Goal: Contribute content: Add original content to the website for others to see

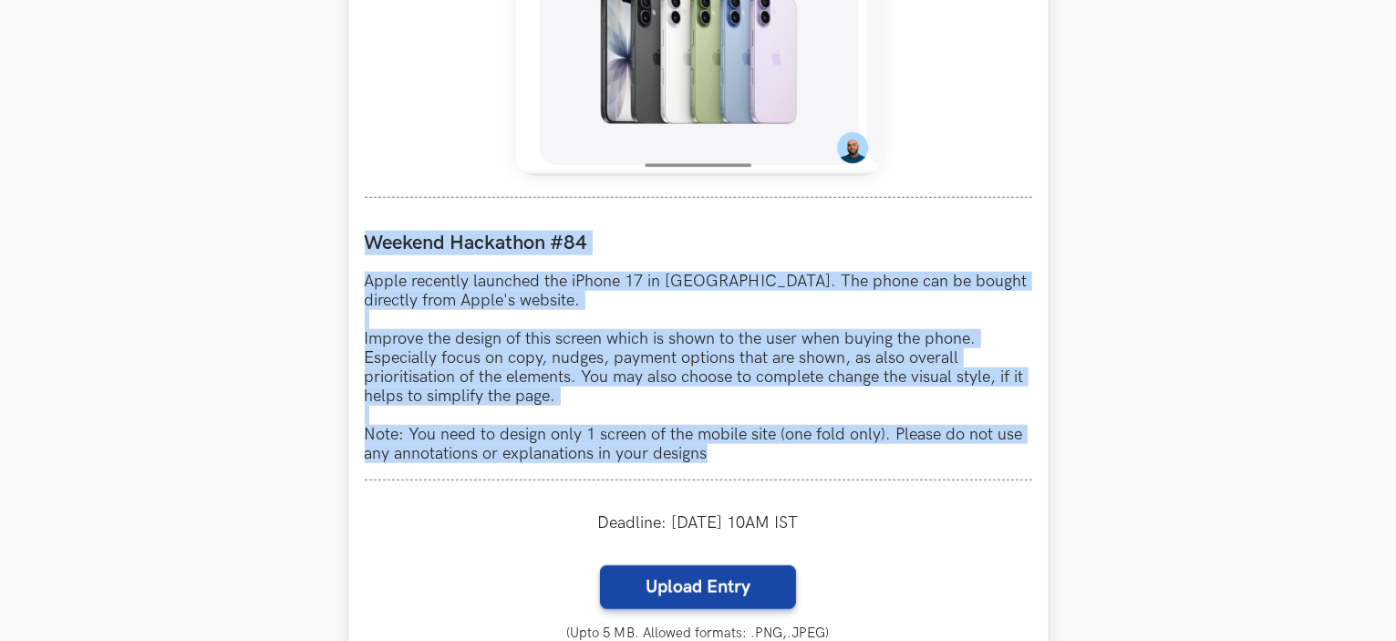
drag, startPoint x: 366, startPoint y: 236, endPoint x: 759, endPoint y: 470, distance: 458.2
click at [759, 470] on div "Weekend Hackathon #84 Apple recently launched the iPhone 17 in India. The phone…" at bounding box center [698, 347] width 667 height 266
copy div "Weekend Hackathon #84 Apple recently launched the iPhone 17 in India. The phone…"
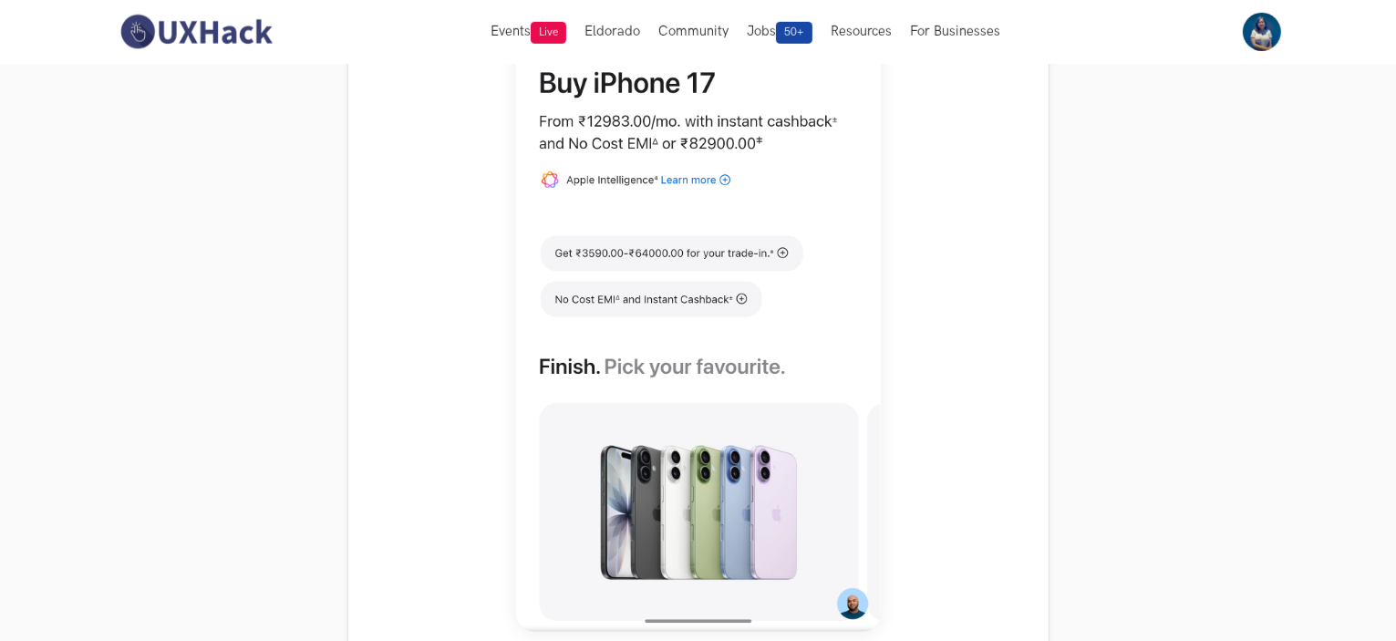
click at [1056, 325] on section "Weekend Hackathons One screen, one product, one weekend Use your design chops t…" at bounding box center [698, 526] width 1396 height 2941
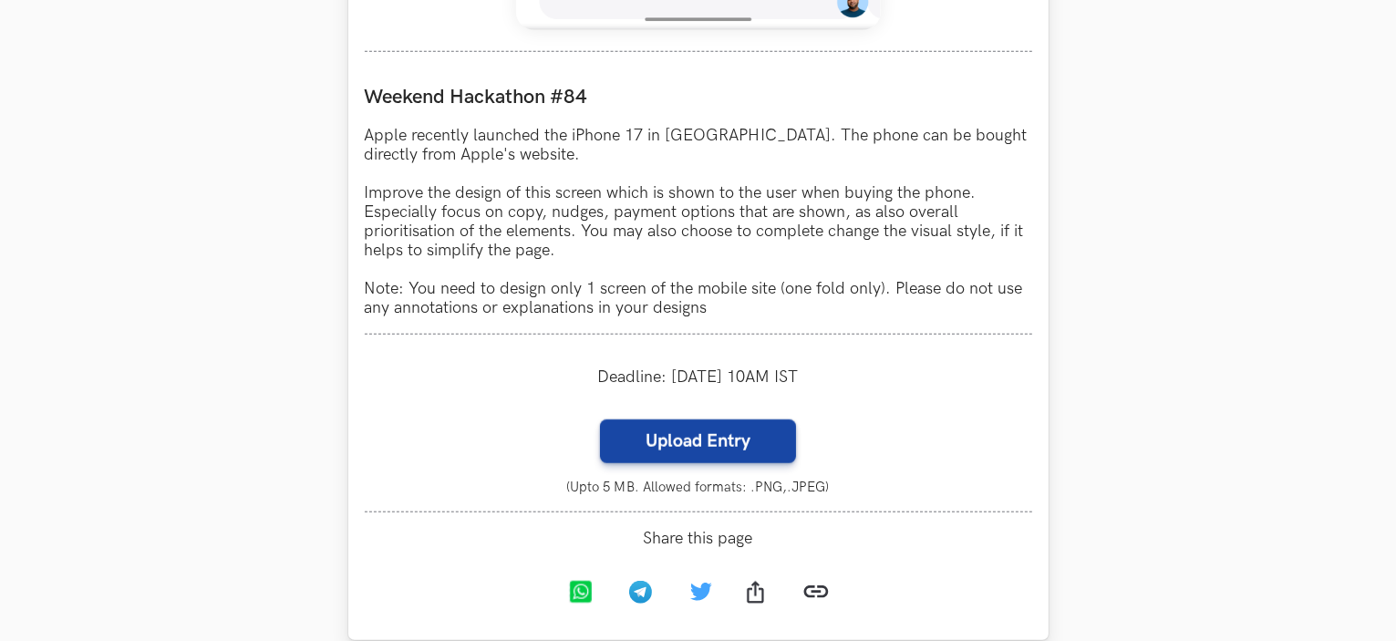
scroll to position [1615, 0]
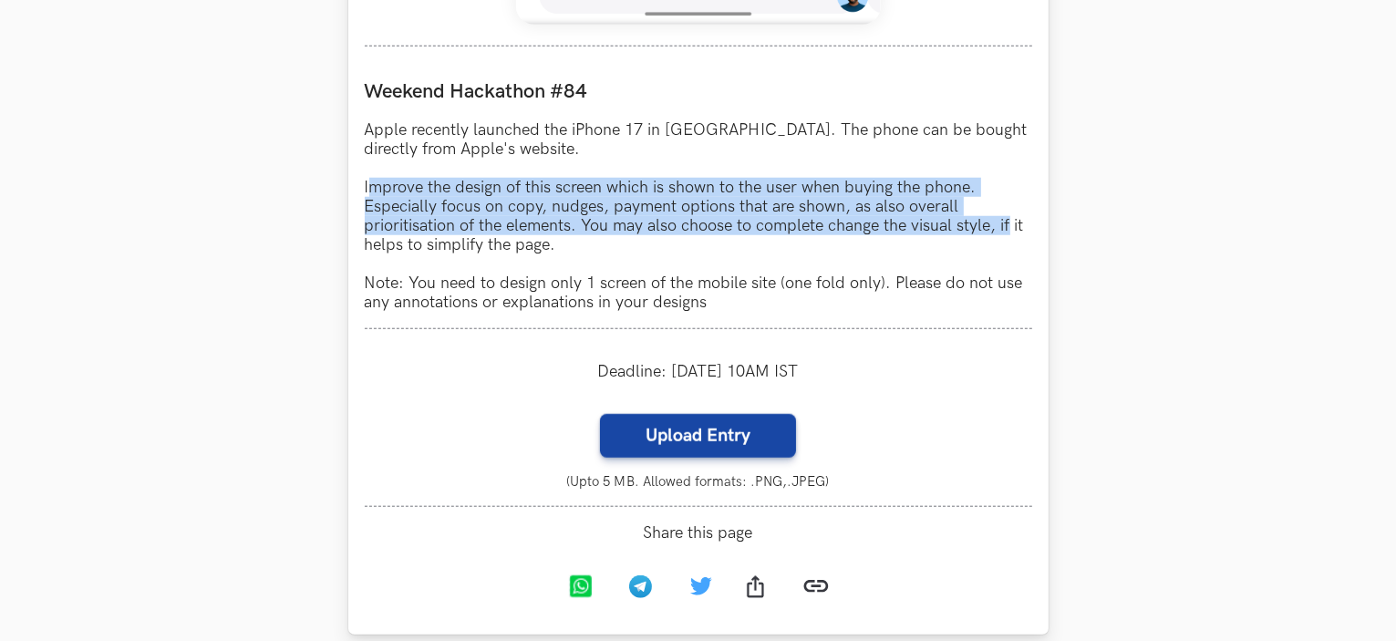
drag, startPoint x: 372, startPoint y: 186, endPoint x: 1025, endPoint y: 232, distance: 654.3
click at [1016, 232] on p "Apple recently launched the iPhone 17 in India. The phone can be bought directl…" at bounding box center [698, 215] width 667 height 191
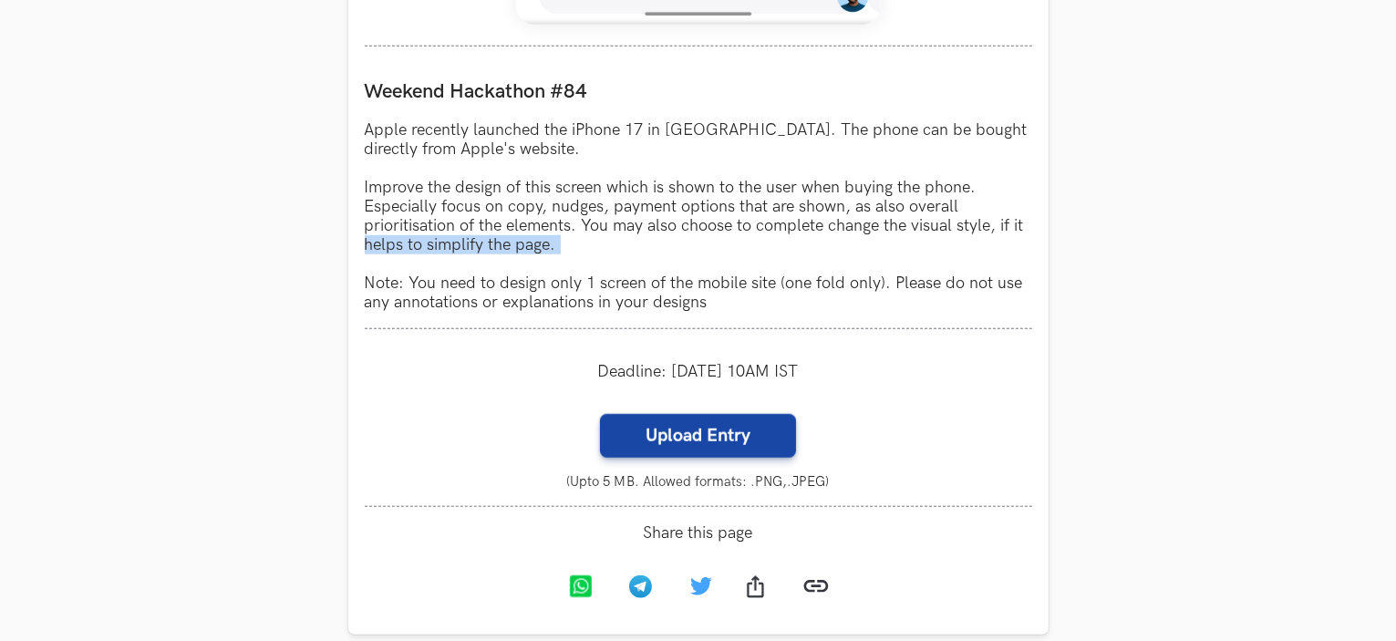
drag, startPoint x: 767, startPoint y: 233, endPoint x: 313, endPoint y: 263, distance: 454.9
click at [576, 263] on p "Apple recently launched the iPhone 17 in India. The phone can be bought directl…" at bounding box center [698, 215] width 667 height 191
drag, startPoint x: 732, startPoint y: 302, endPoint x: 890, endPoint y: 316, distance: 158.4
click at [886, 316] on div "Weekend Hackathon #84 Apple recently launched the iPhone 17 in India. The phone…" at bounding box center [698, 196] width 667 height 266
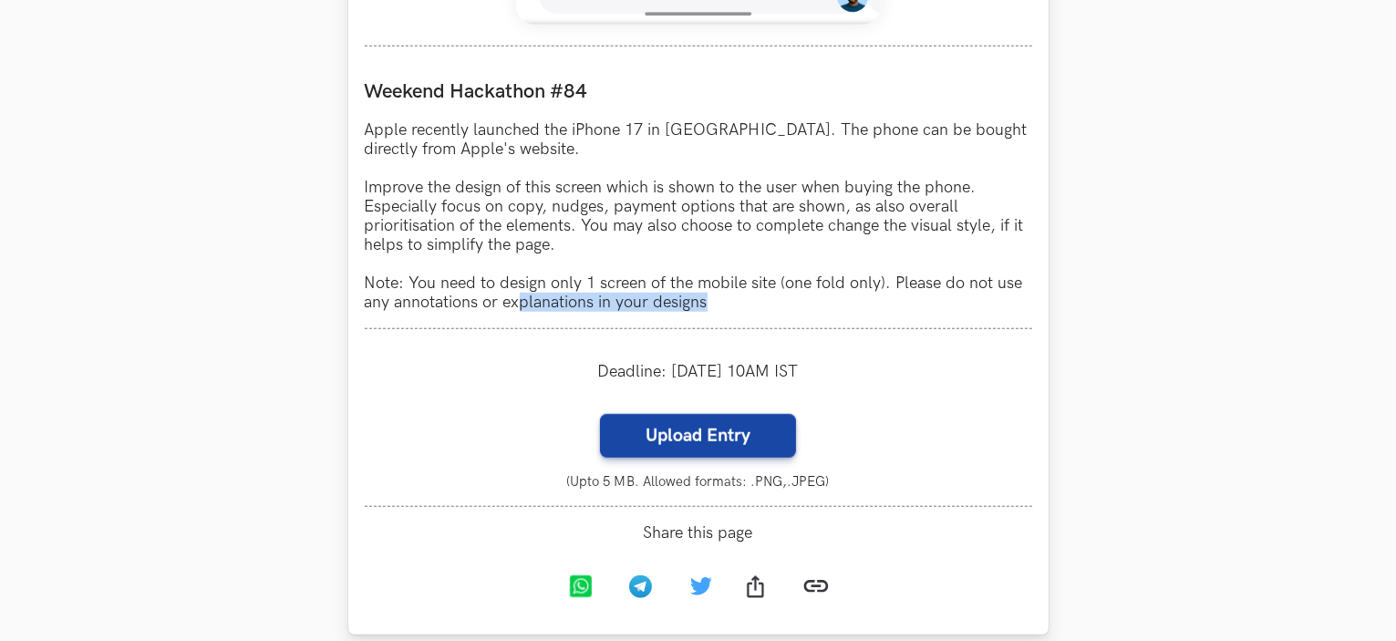
click at [908, 305] on p "Apple recently launched the iPhone 17 in India. The phone can be bought directl…" at bounding box center [698, 215] width 667 height 191
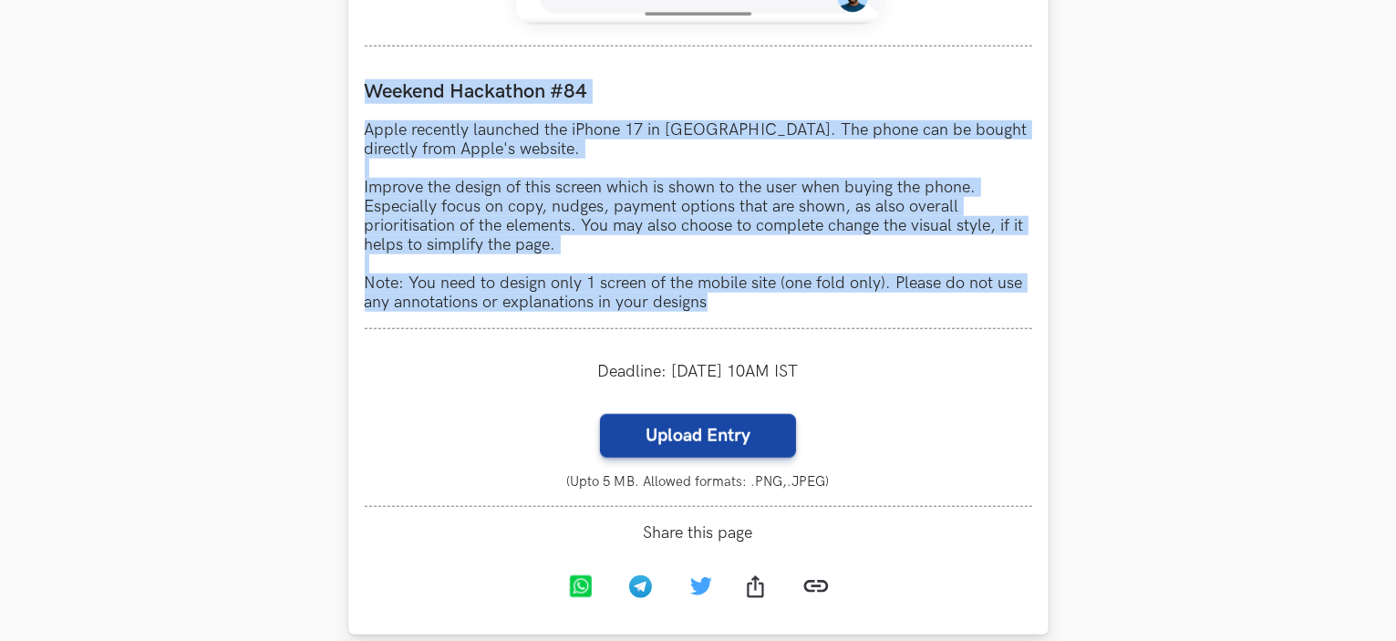
drag, startPoint x: 718, startPoint y: 302, endPoint x: 354, endPoint y: 77, distance: 428.5
copy div "Weekend Hackathon #84 Apple recently launched the iPhone 17 in India. The phone…"
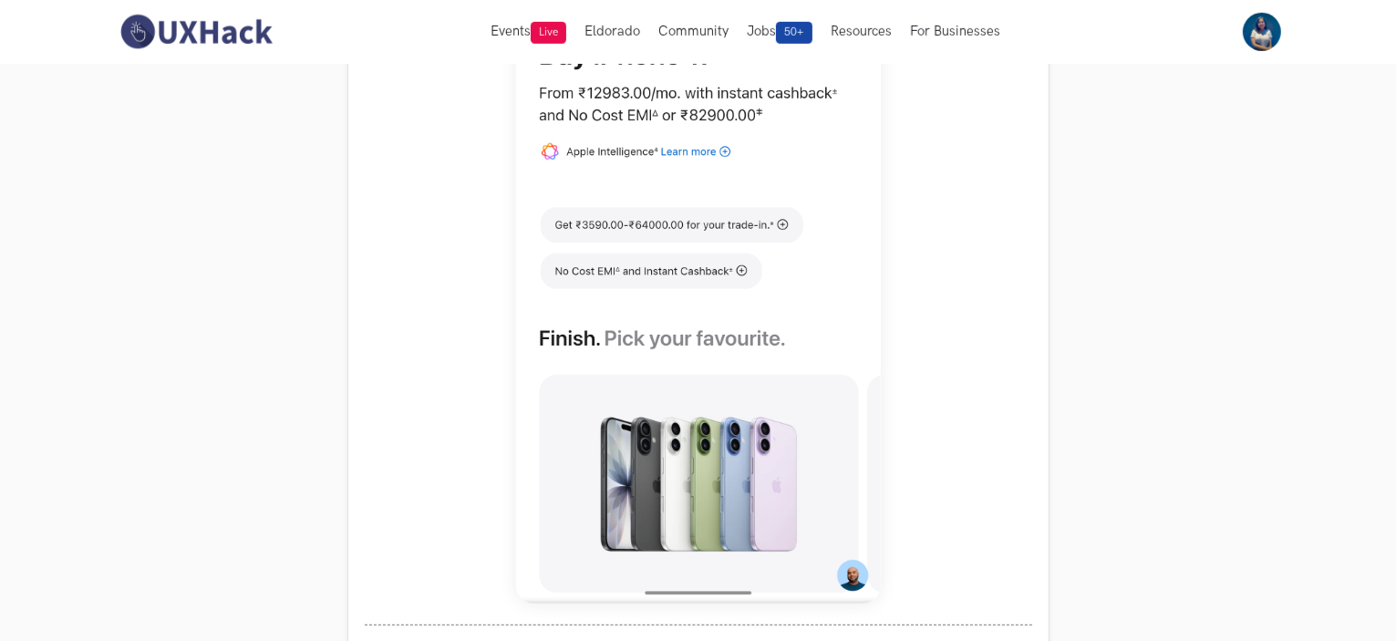
scroll to position [1008, 0]
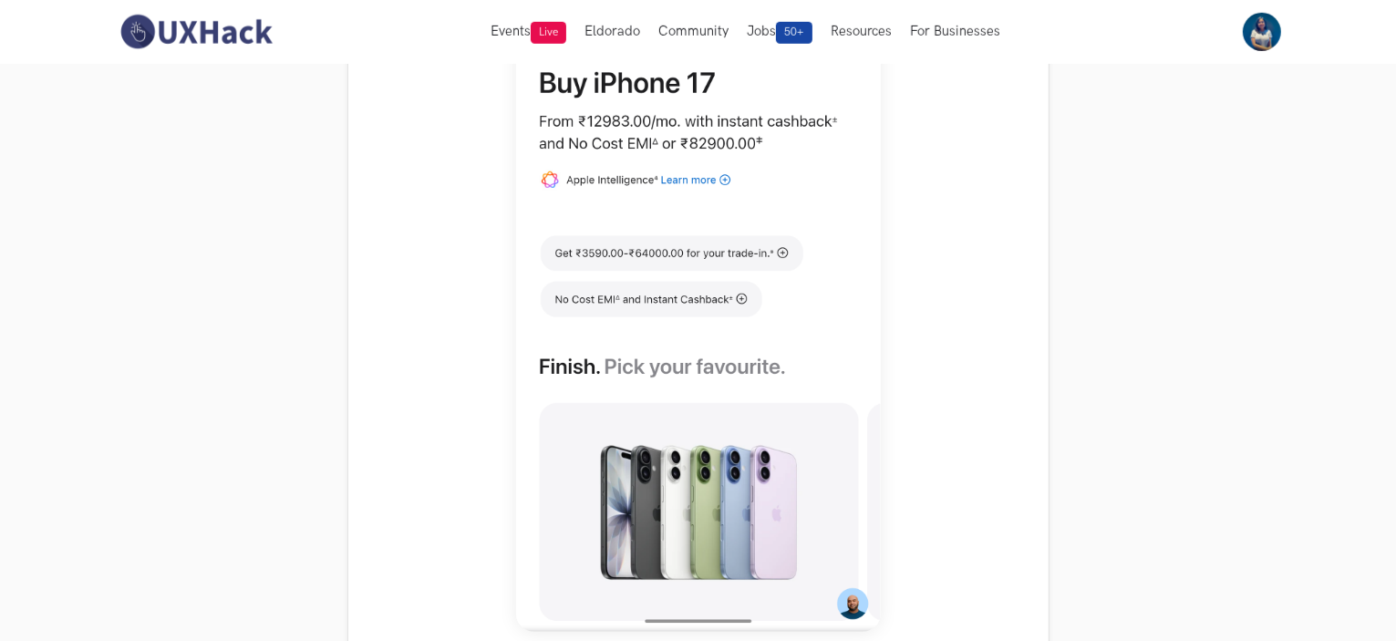
click at [1105, 291] on section "Weekend Hackathons One screen, one product, one weekend Use your design chops t…" at bounding box center [698, 526] width 1396 height 2941
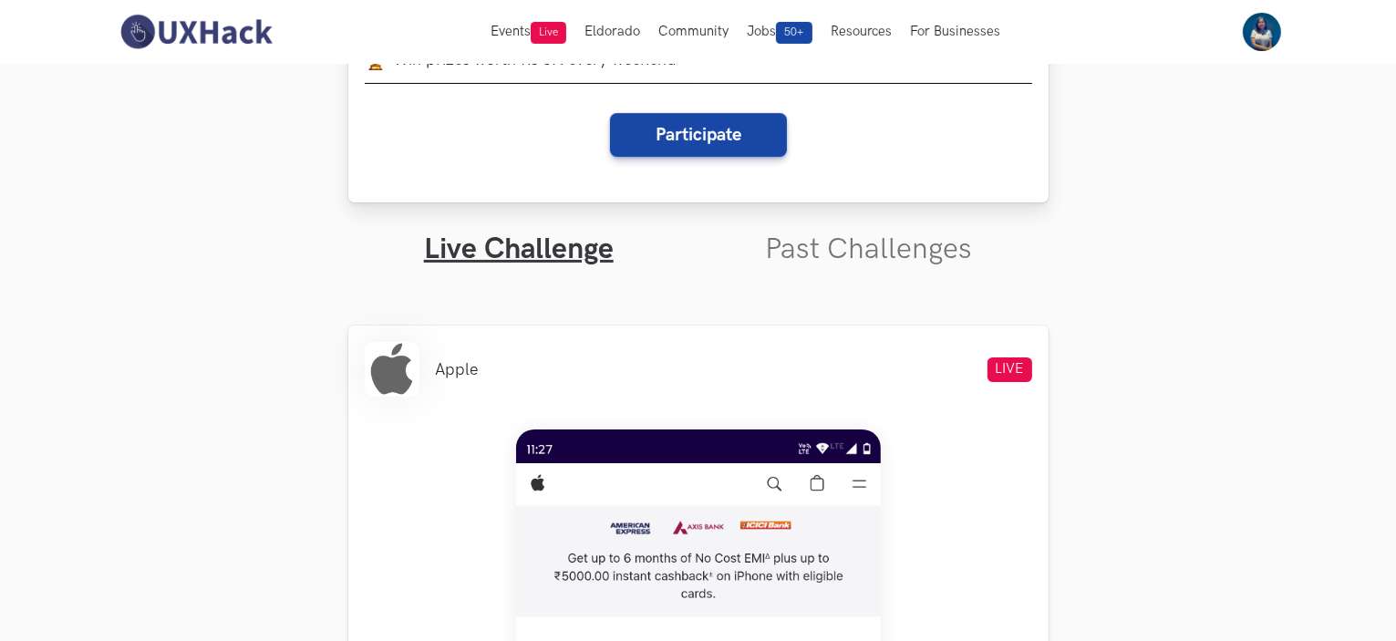
scroll to position [0, 0]
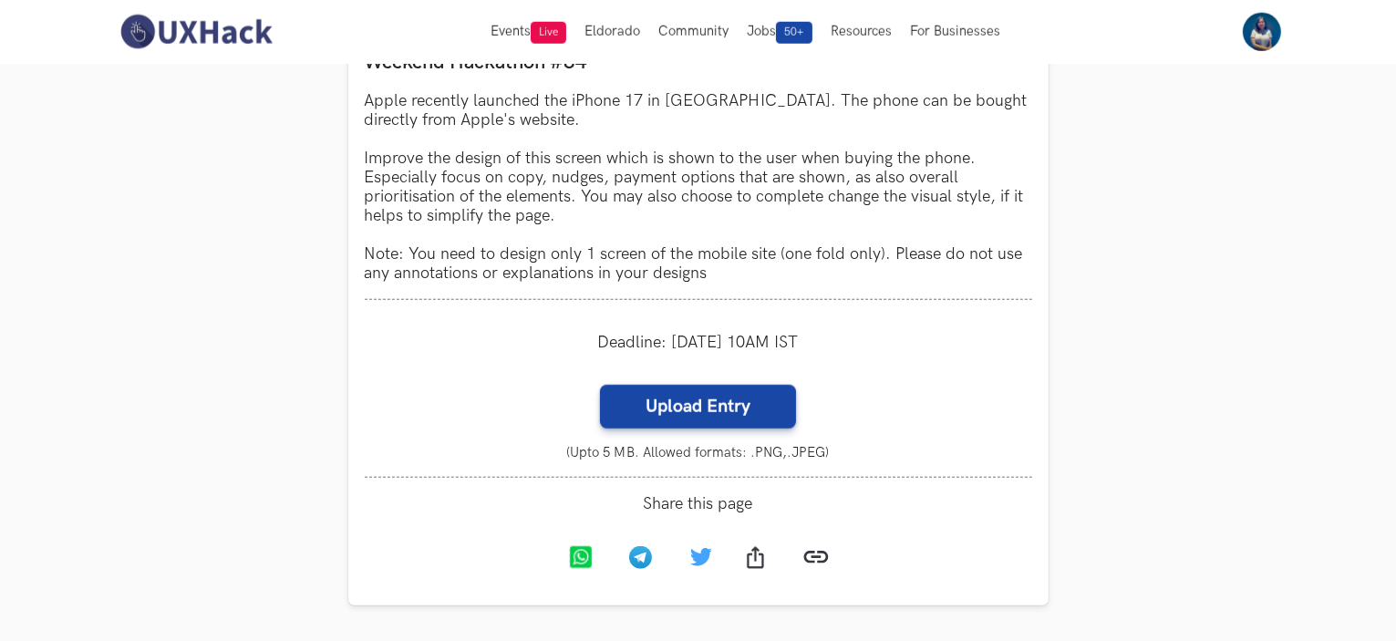
scroll to position [1519, 0]
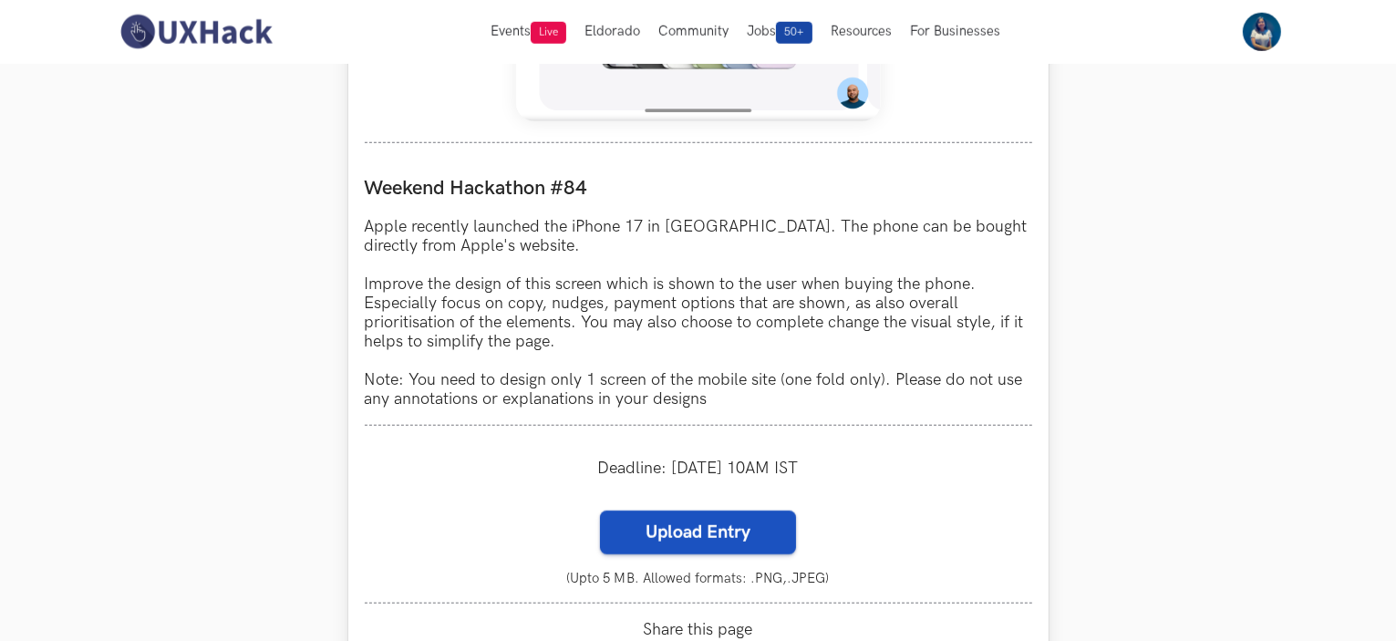
drag, startPoint x: 817, startPoint y: 509, endPoint x: 748, endPoint y: 520, distance: 69.4
click at [732, 524] on label "Upload Entry" at bounding box center [698, 532] width 196 height 44
click at [600, 510] on input "Upload Entry" at bounding box center [599, 510] width 1 height 1
click at [682, 536] on label "Upload Entry" at bounding box center [698, 532] width 196 height 44
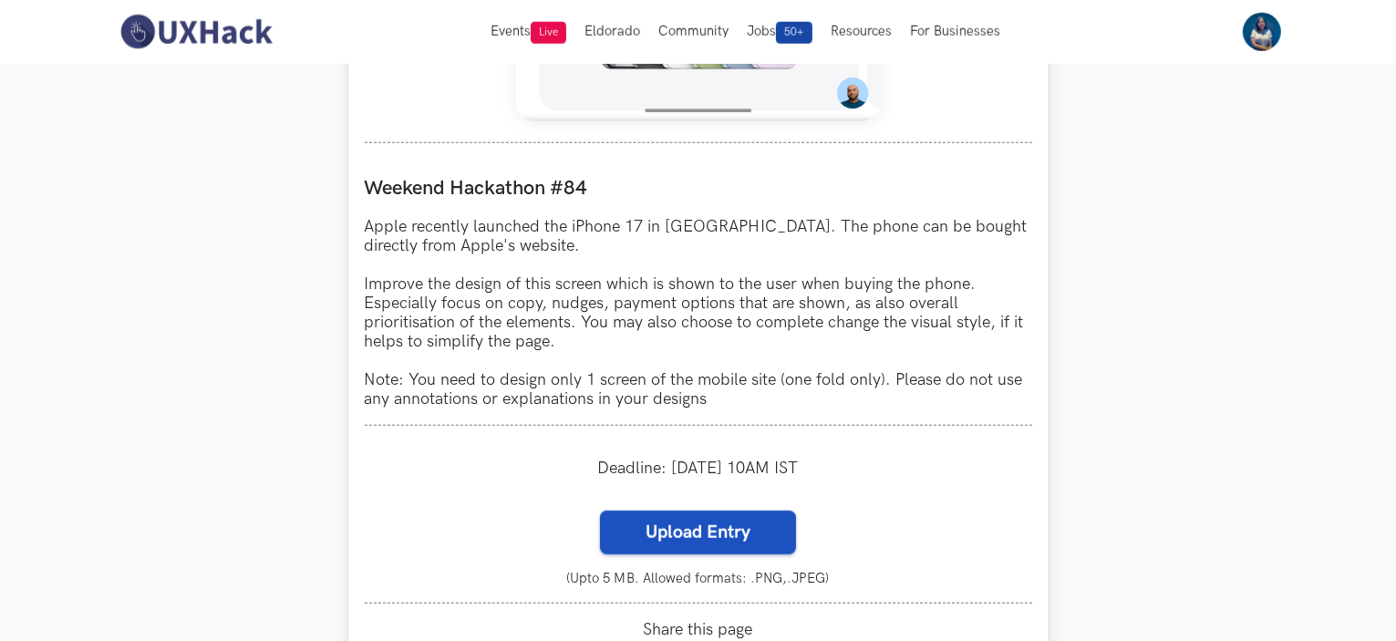
click at [600, 510] on input "Upload Entry" at bounding box center [599, 510] width 1 height 1
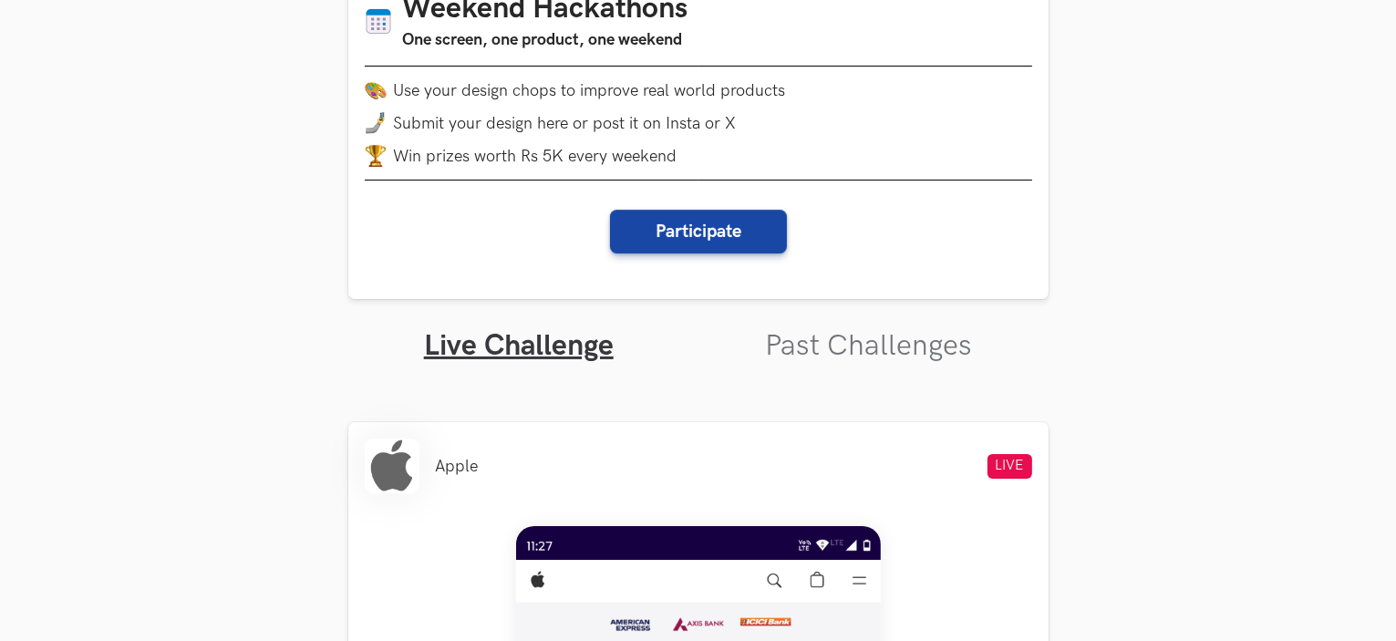
scroll to position [0, 0]
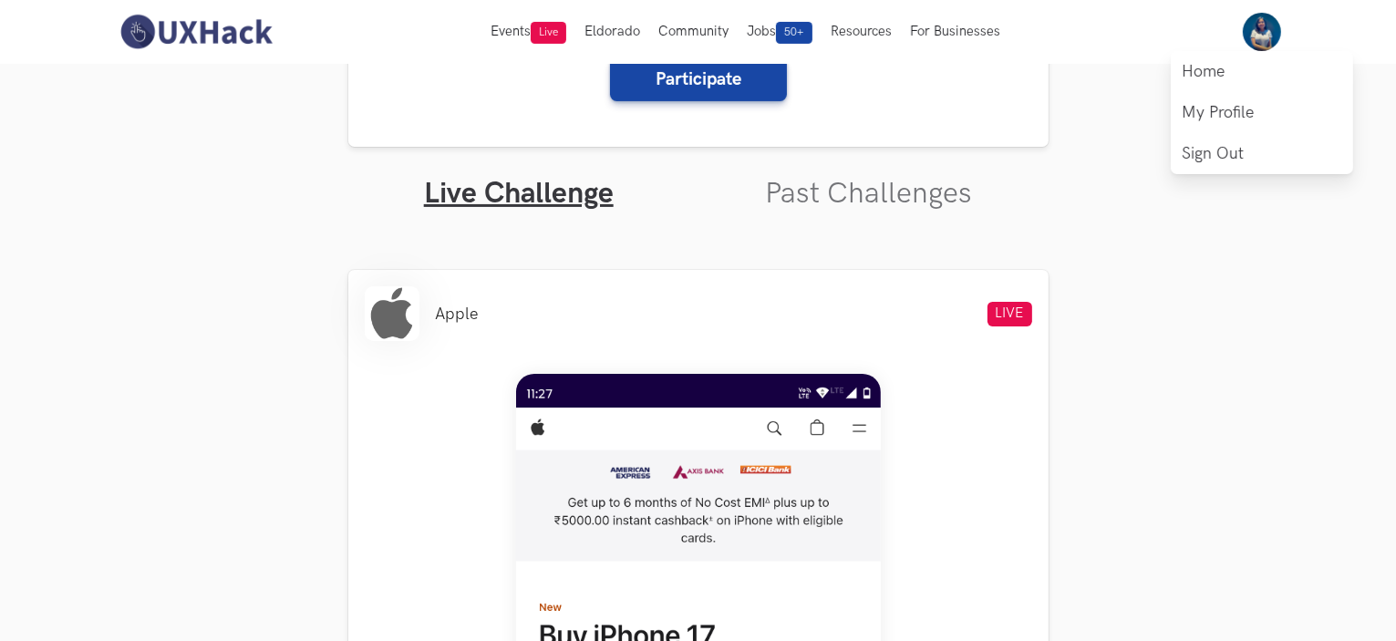
click at [1274, 21] on img at bounding box center [1261, 32] width 38 height 38
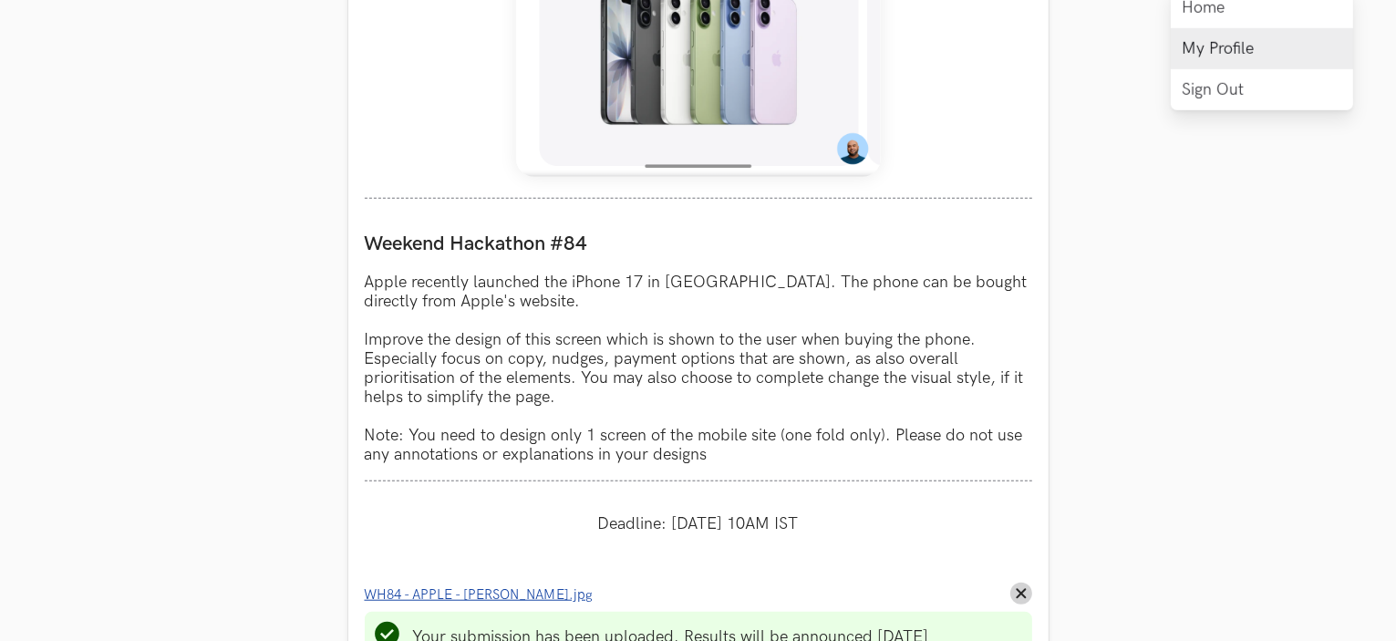
scroll to position [1464, 0]
click at [1231, 47] on link "My Profile" at bounding box center [1261, 48] width 182 height 41
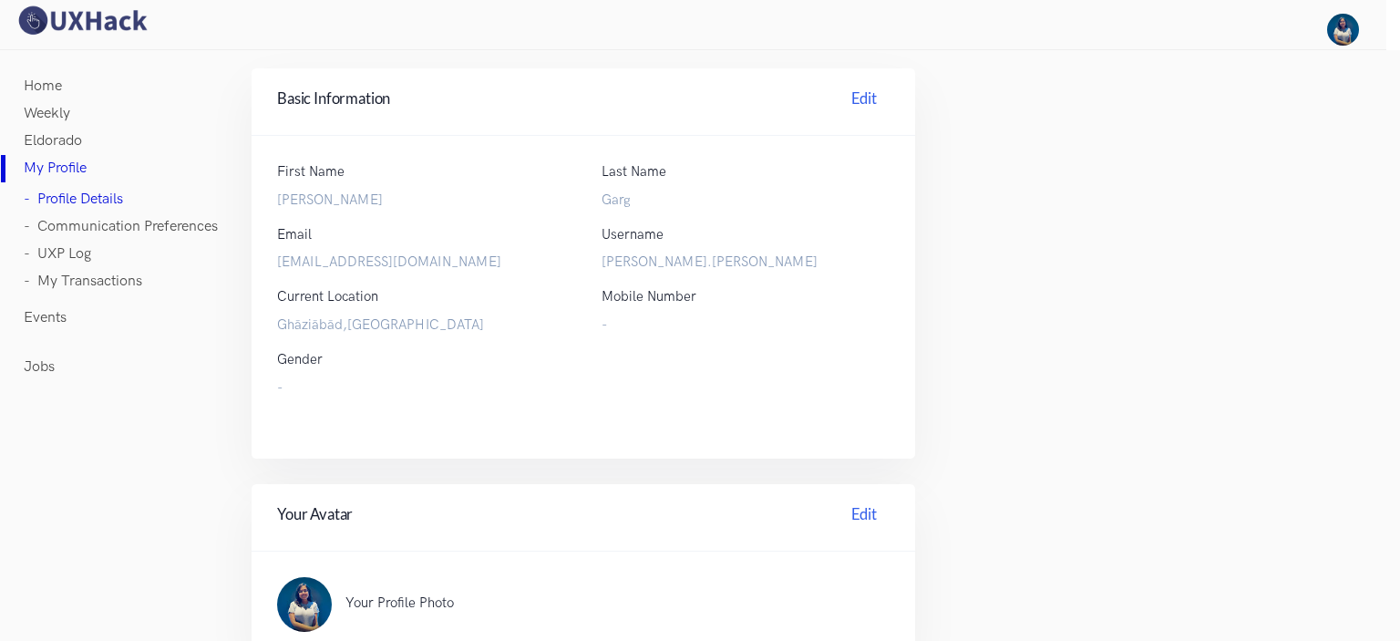
click at [315, 326] on label "Ghāziābād,India" at bounding box center [421, 325] width 288 height 22
click at [106, 219] on link "- Communication Preferences" at bounding box center [121, 226] width 194 height 27
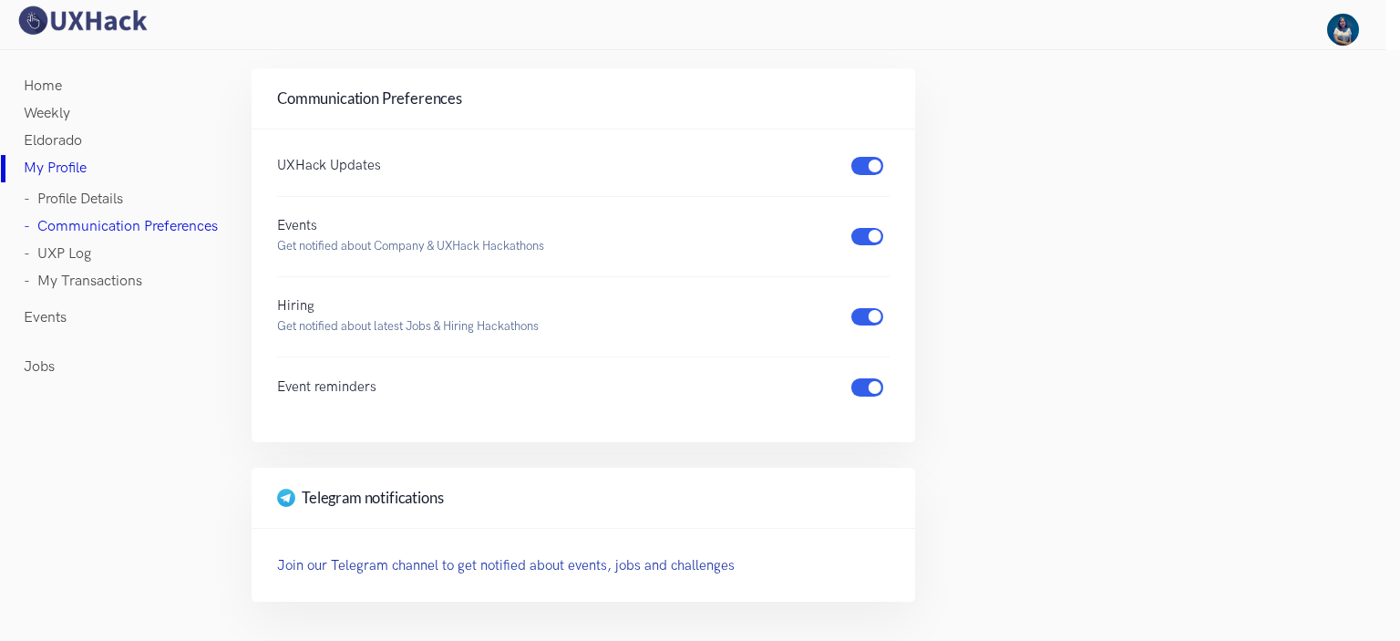
click at [70, 248] on link "- UXP Log" at bounding box center [57, 254] width 67 height 27
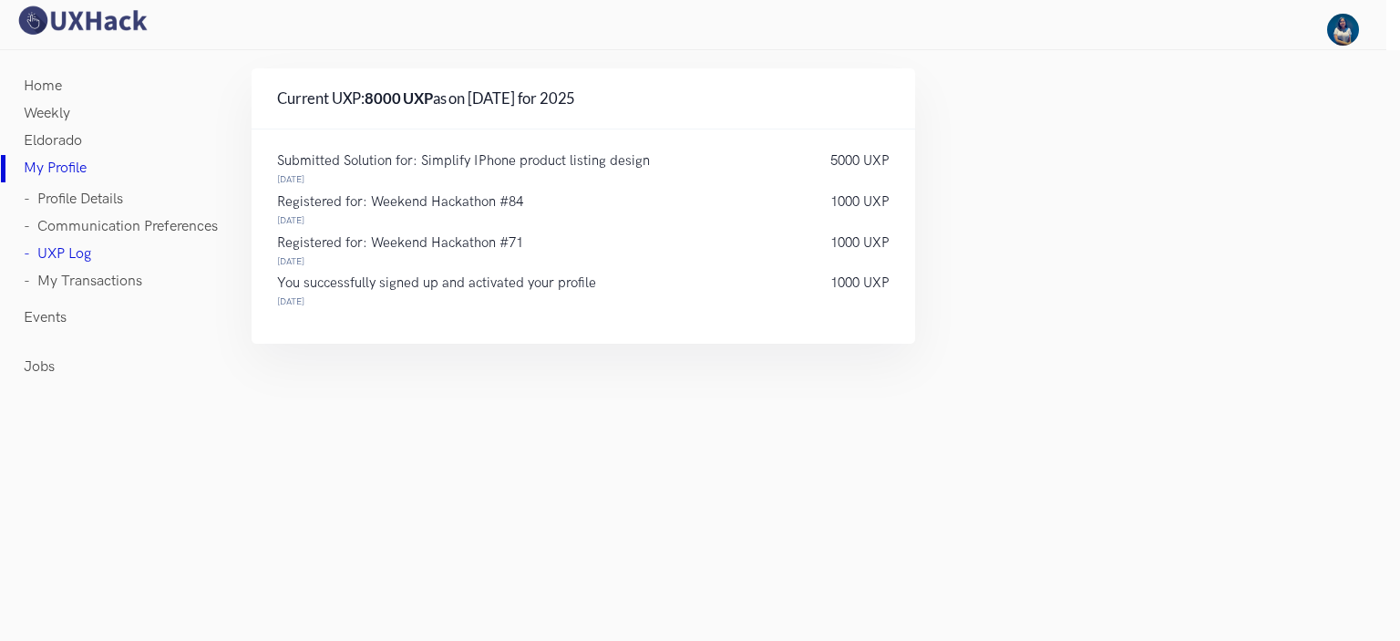
drag, startPoint x: 444, startPoint y: 367, endPoint x: 237, endPoint y: 125, distance: 318.8
click at [237, 126] on div "Profile Details Communication Preferences UXP Log Payments Basic Information Ed…" at bounding box center [583, 225] width 700 height 314
click at [319, 83] on div "Current UXP: 8000 UXP as on 21 Sep for 2025" at bounding box center [584, 98] width 664 height 61
click at [98, 278] on link "- My Transactions" at bounding box center [83, 281] width 118 height 27
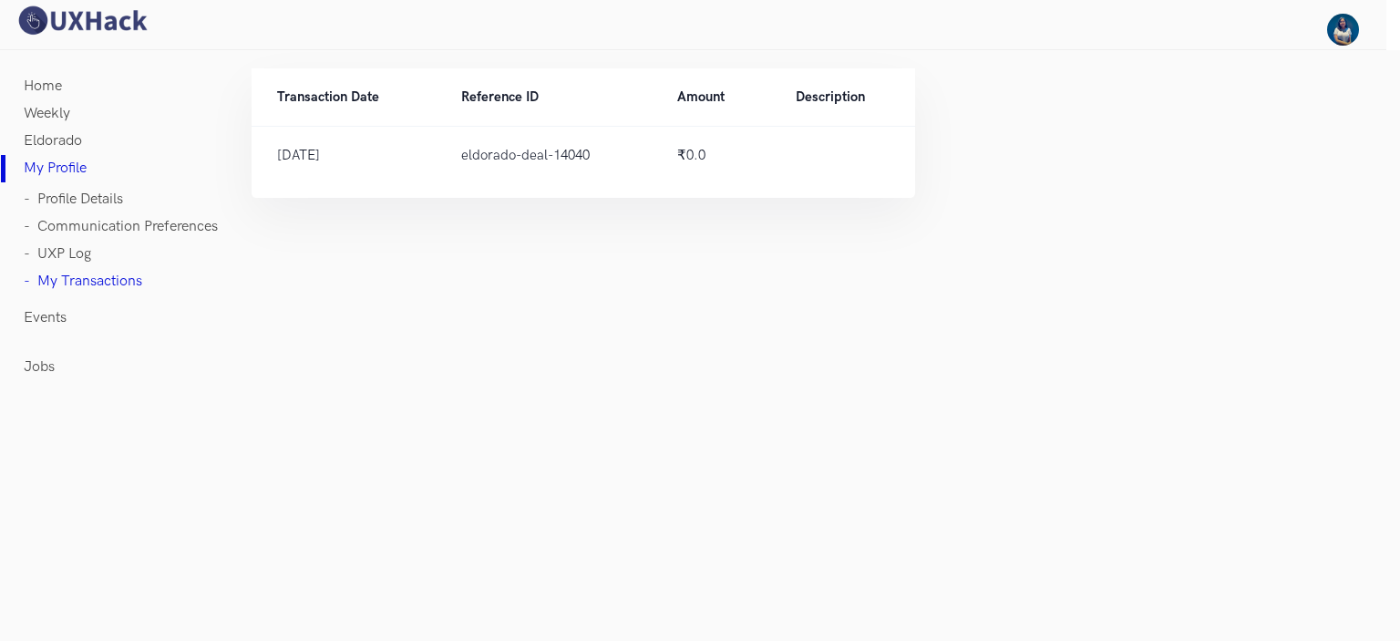
click at [60, 128] on link "Eldorado" at bounding box center [53, 141] width 58 height 27
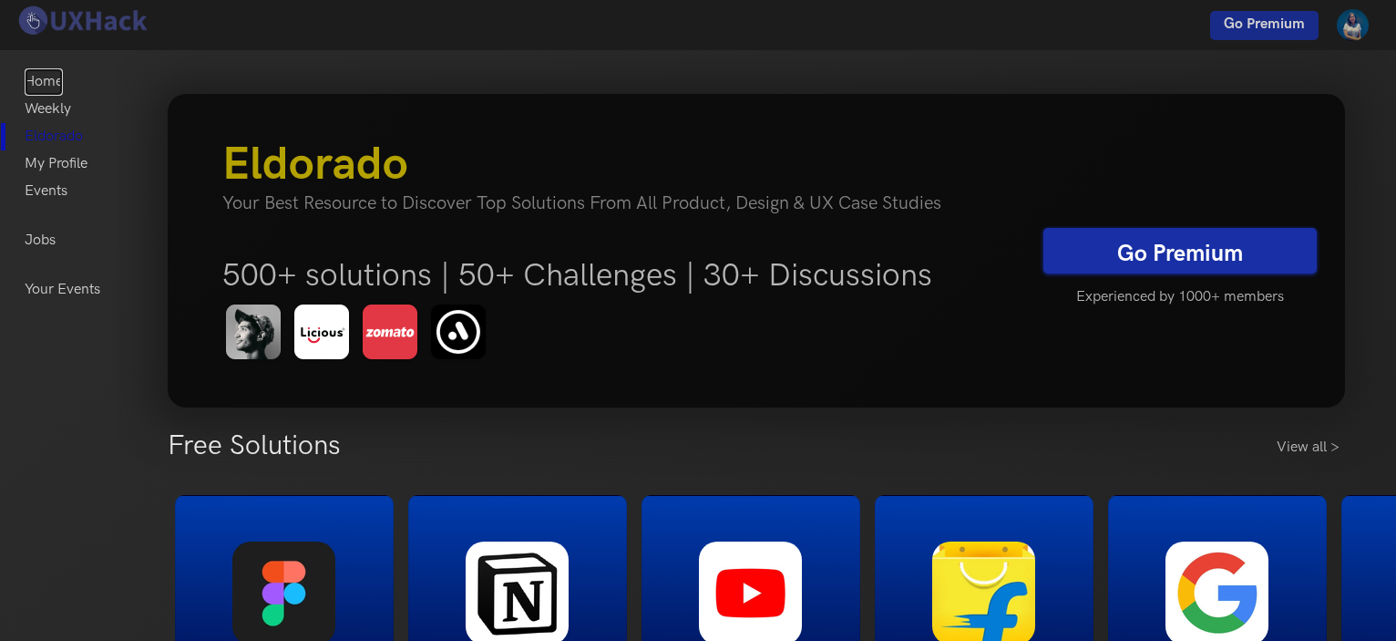
click at [34, 76] on link "Home" at bounding box center [44, 81] width 38 height 27
